Goal: Task Accomplishment & Management: Manage account settings

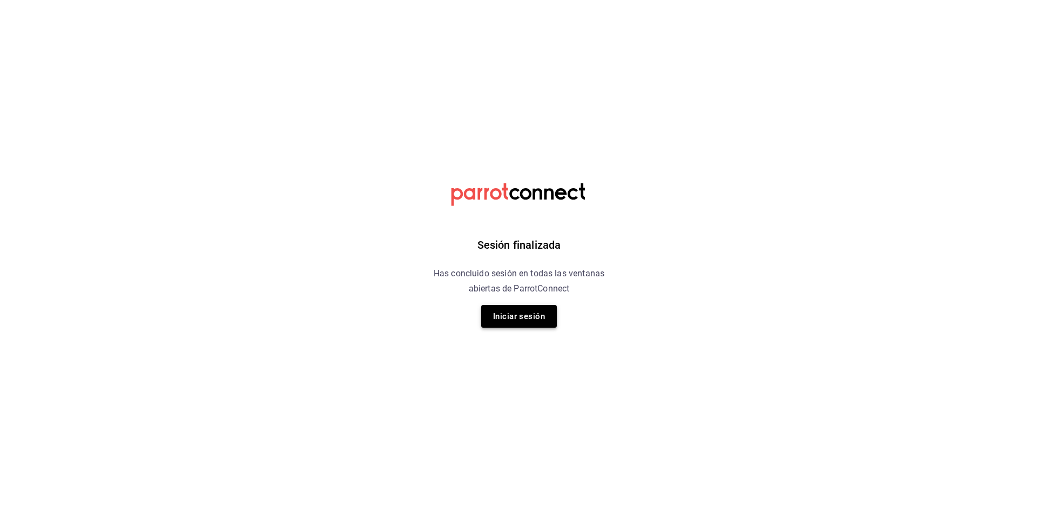
click at [524, 322] on button "Iniciar sesión" at bounding box center [519, 316] width 76 height 23
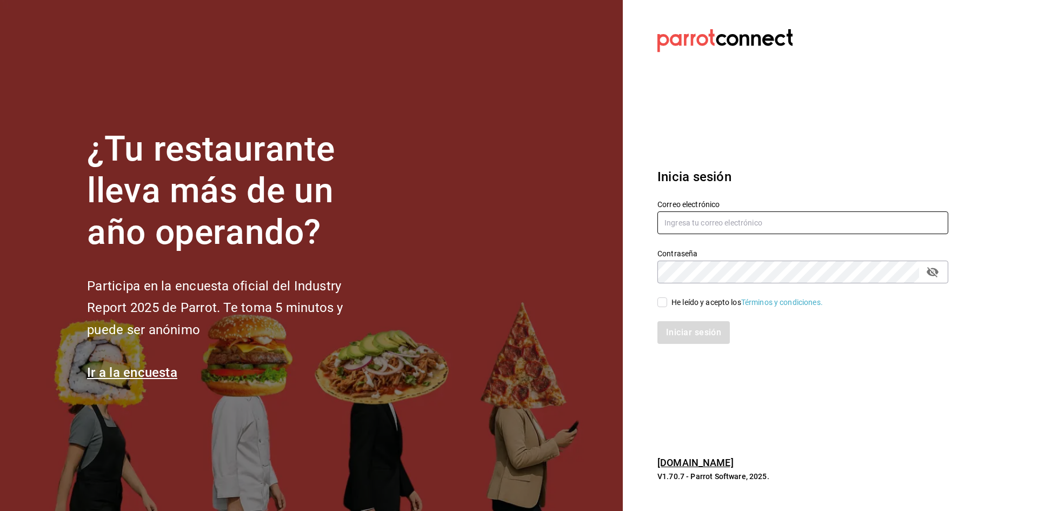
click at [675, 229] on input "text" at bounding box center [803, 222] width 291 height 23
type input "hotelesmiranchito@hotmail.com"
click at [938, 261] on div "Contraseña" at bounding box center [803, 272] width 291 height 23
click at [932, 275] on icon "passwordField" at bounding box center [933, 272] width 12 height 10
click at [676, 303] on div "He leído y acepto los Términos y condiciones." at bounding box center [747, 302] width 151 height 11
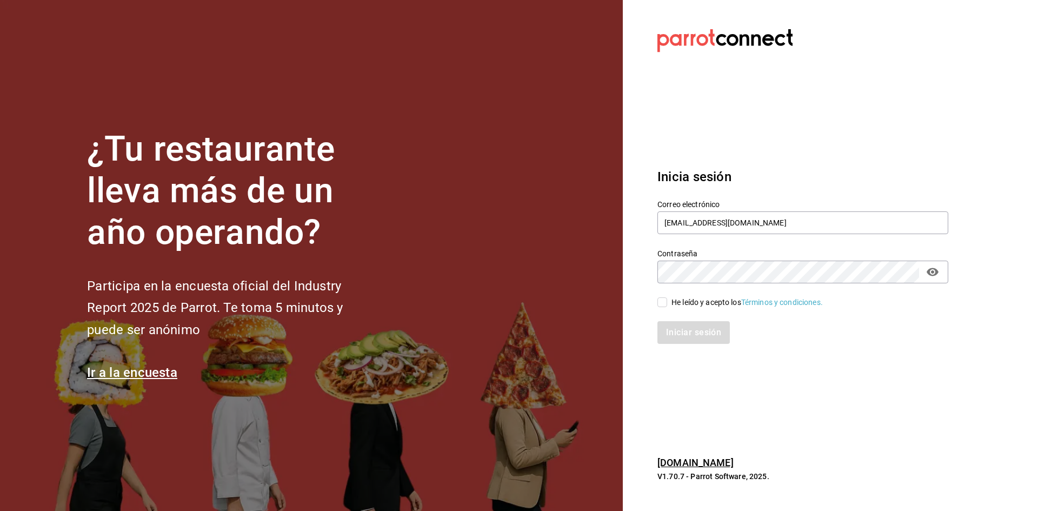
click at [667, 303] on input "He leído y acepto los Términos y condiciones." at bounding box center [663, 302] width 10 height 10
checkbox input "true"
click at [698, 335] on button "Iniciar sesión" at bounding box center [695, 332] width 74 height 23
